Goal: Task Accomplishment & Management: Manage account settings

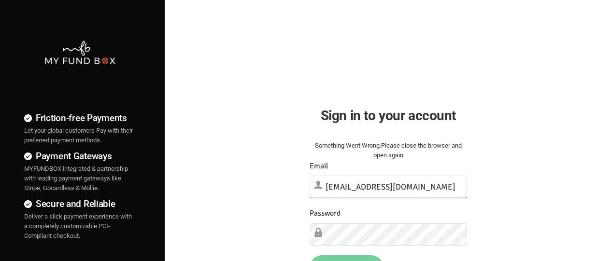
type input "[EMAIL_ADDRESS][DOMAIN_NAME]"
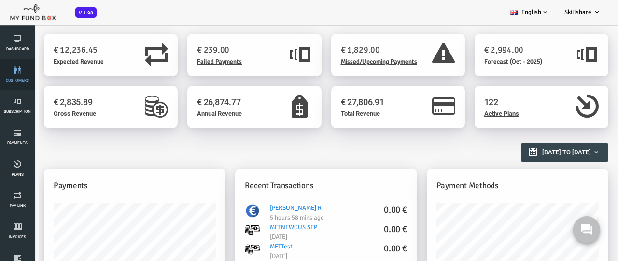
click at [17, 75] on link "customers" at bounding box center [17, 74] width 29 height 31
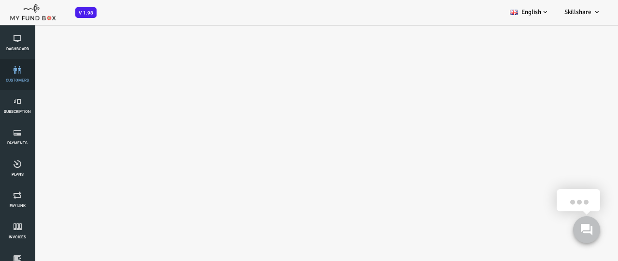
select select "100"
